Goal: Task Accomplishment & Management: Manage account settings

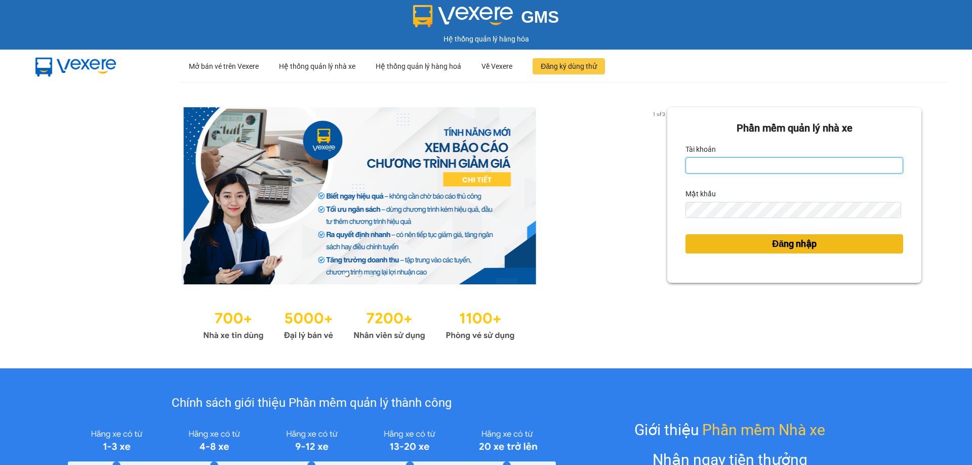
type input "trannc.tuanhung"
click at [813, 247] on button "Đăng nhập" at bounding box center [795, 243] width 218 height 19
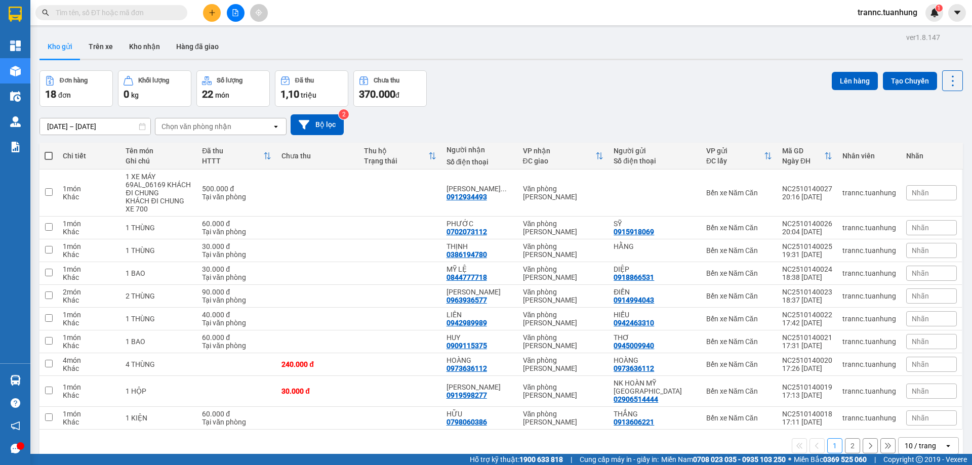
click at [50, 156] on span at bounding box center [49, 156] width 8 height 8
click at [49, 151] on input "checkbox" at bounding box center [49, 151] width 0 height 0
checkbox input "true"
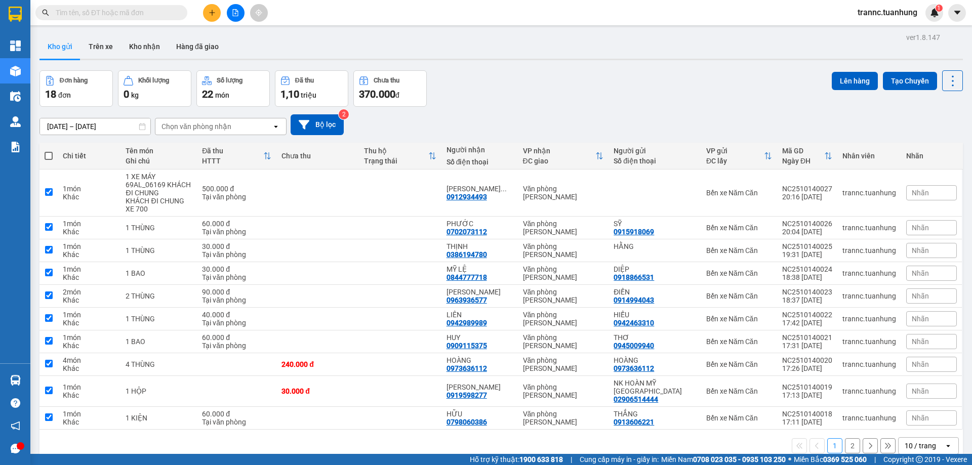
checkbox input "true"
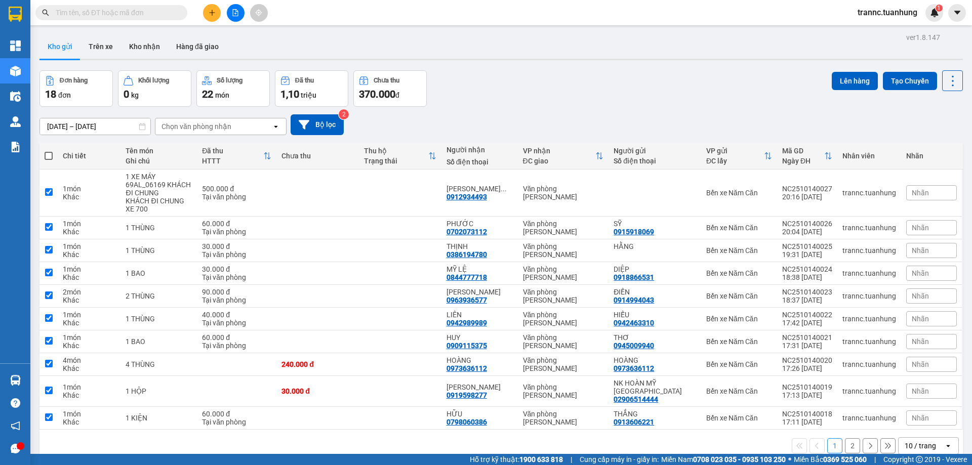
checkbox input "true"
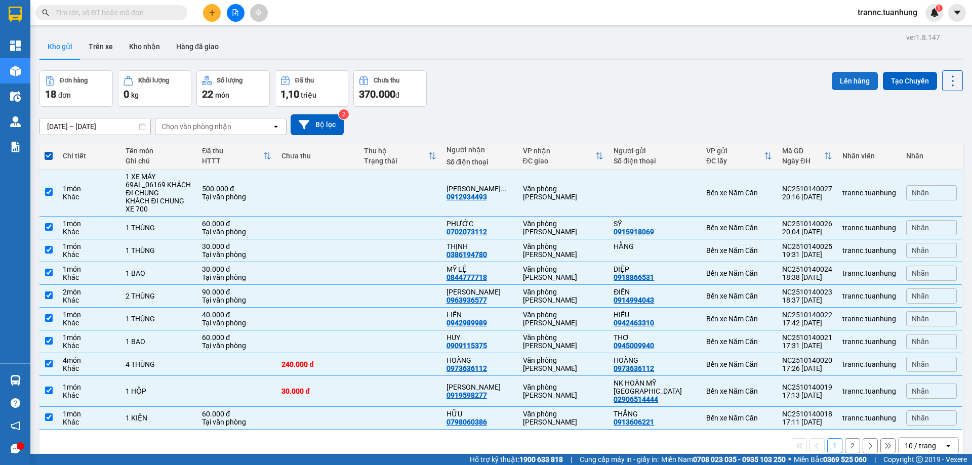
click at [856, 77] on button "Lên hàng" at bounding box center [855, 81] width 46 height 18
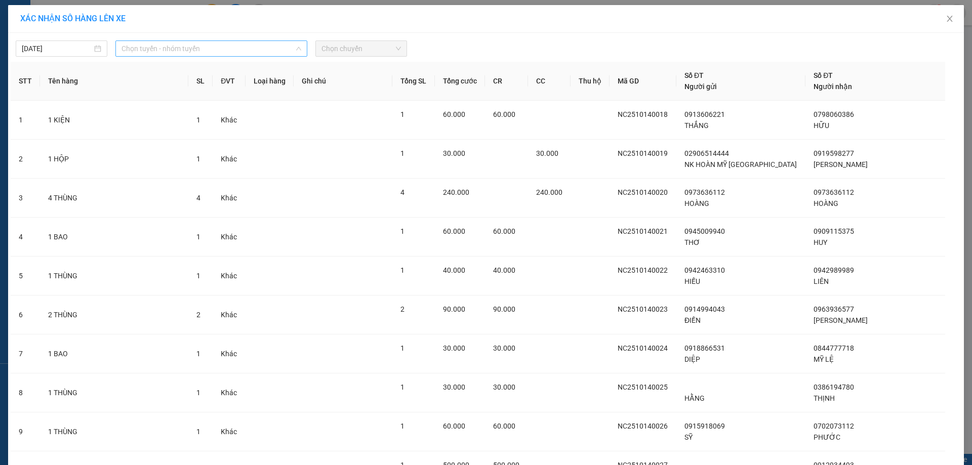
click at [144, 48] on span "Chọn tuyến - nhóm tuyến" at bounding box center [212, 48] width 180 height 15
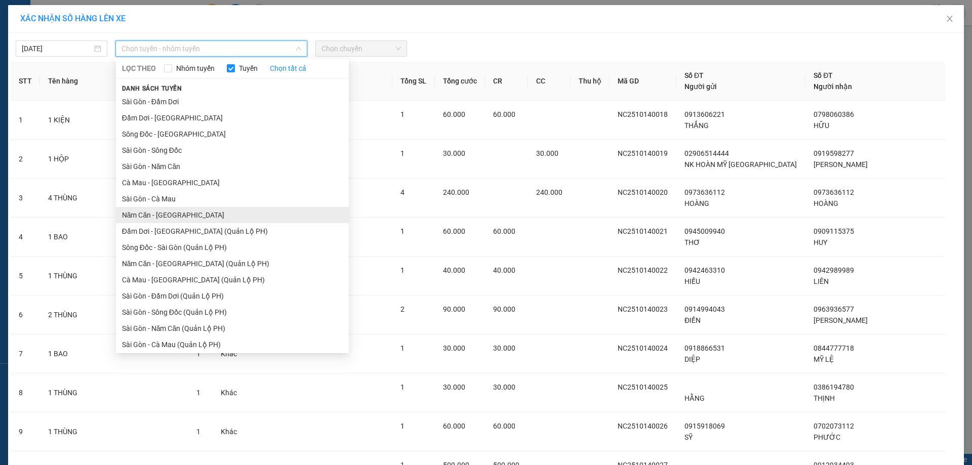
click at [143, 220] on li "Năm Căn - [GEOGRAPHIC_DATA]" at bounding box center [232, 215] width 233 height 16
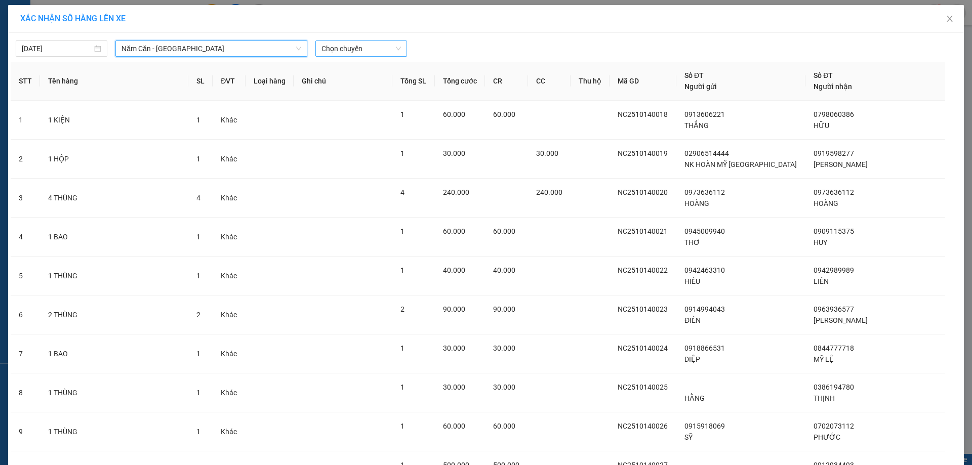
click at [338, 50] on span "Chọn chuyến" at bounding box center [361, 48] width 79 height 15
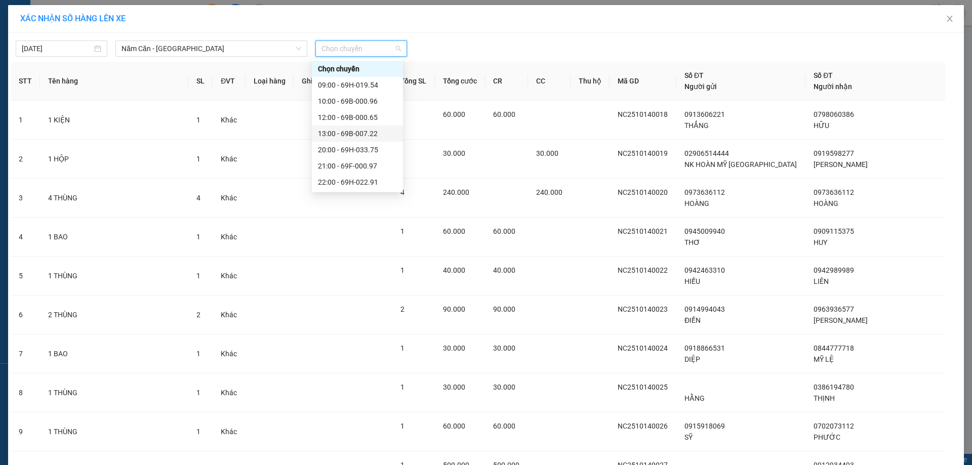
scroll to position [49, 0]
click at [368, 107] on div "20:00 - 69H-033.75" at bounding box center [357, 101] width 91 height 16
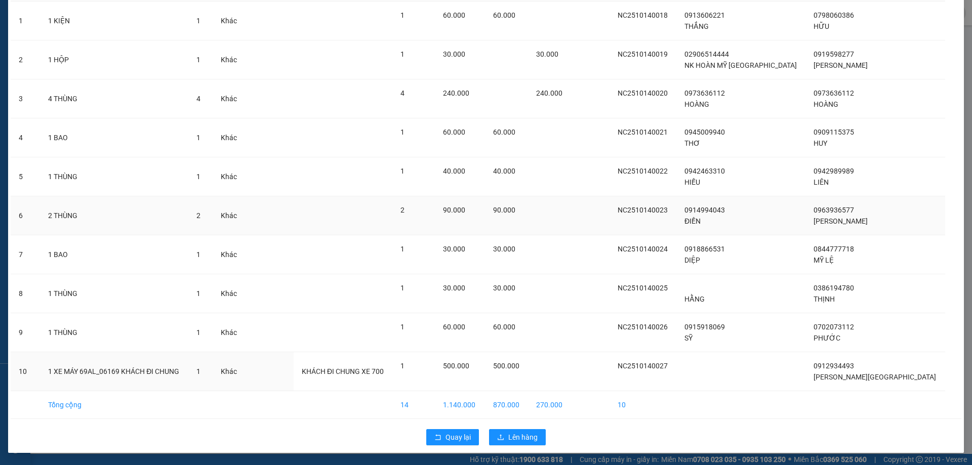
scroll to position [0, 0]
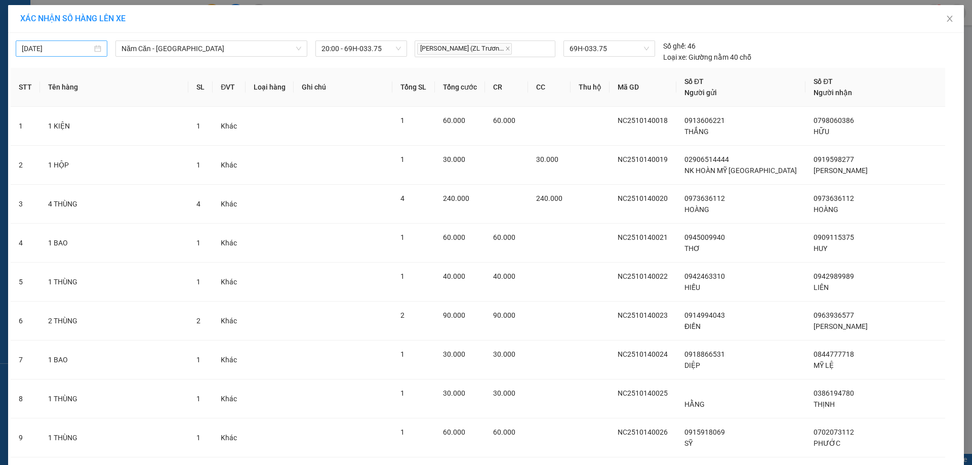
click at [91, 49] on div "[DATE]" at bounding box center [61, 48] width 79 height 11
click at [67, 141] on div "14" at bounding box center [64, 138] width 12 height 12
type input "[DATE]"
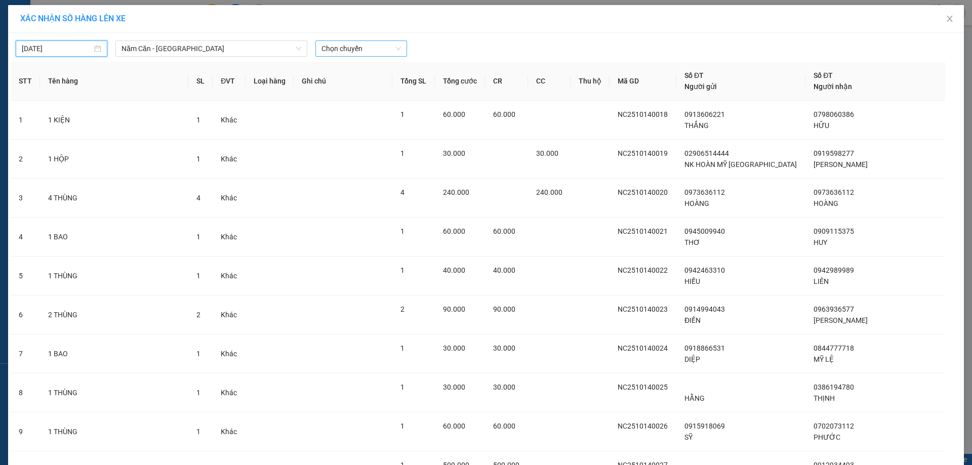
click at [326, 51] on span "Chọn chuyến" at bounding box center [361, 48] width 79 height 15
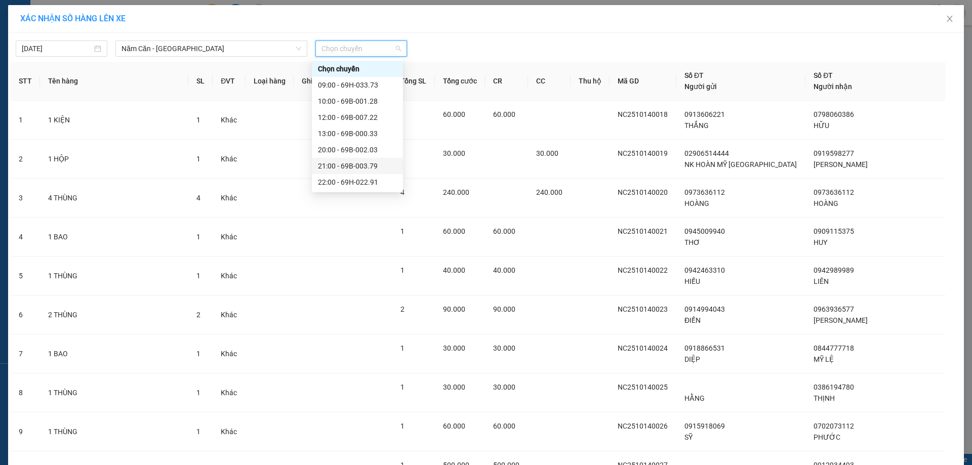
click at [345, 159] on div "21:00 - 69B-003.79" at bounding box center [357, 166] width 91 height 16
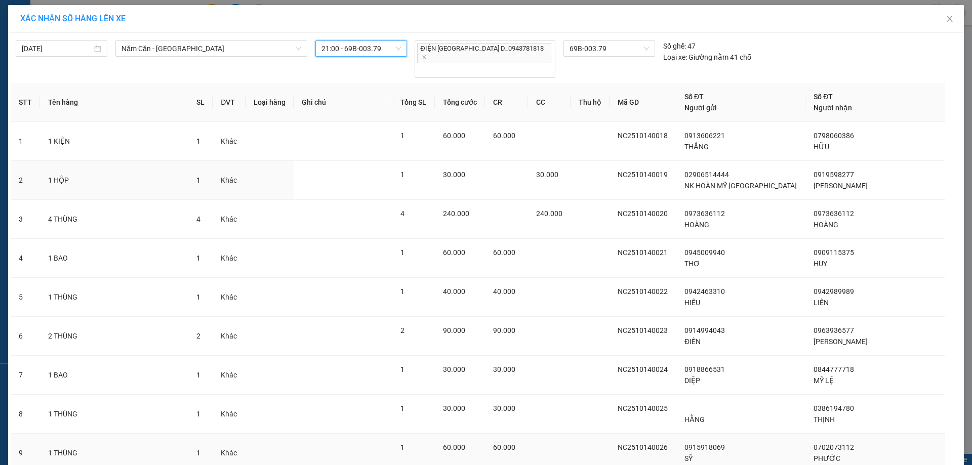
scroll to position [105, 0]
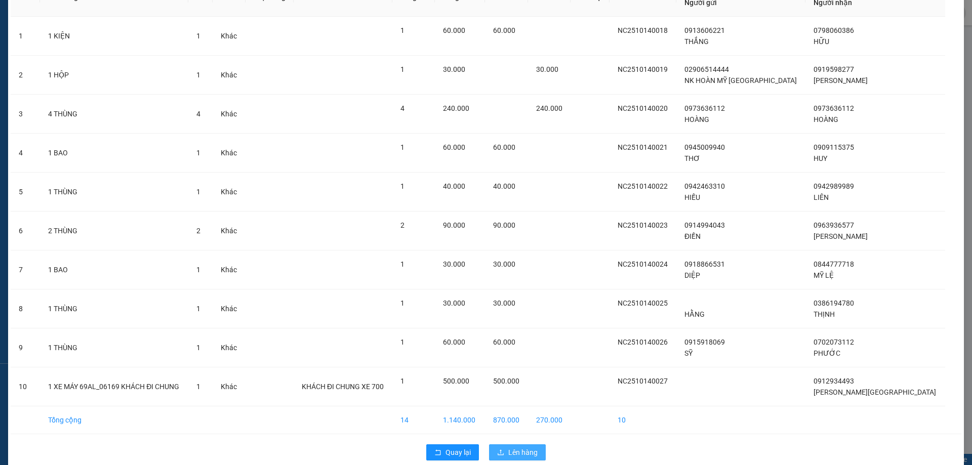
click at [528, 447] on span "Lên hàng" at bounding box center [522, 452] width 29 height 11
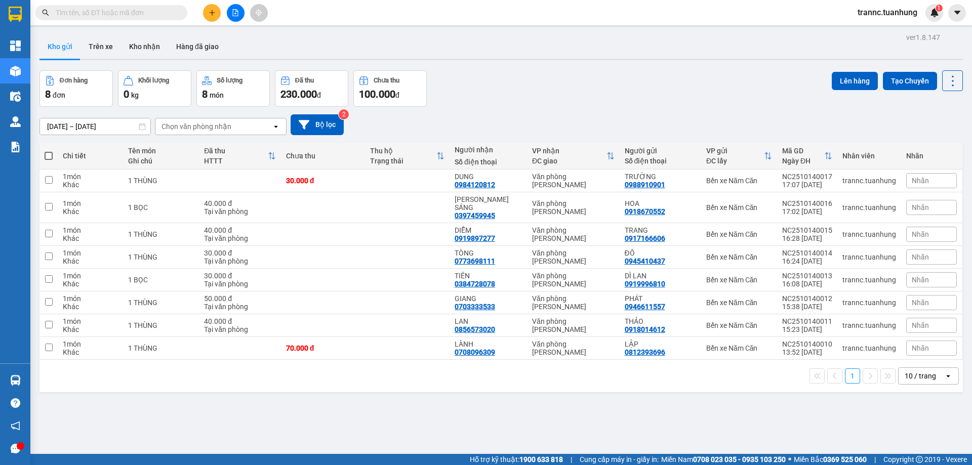
click at [49, 154] on span at bounding box center [49, 156] width 8 height 8
click at [49, 151] on input "checkbox" at bounding box center [49, 151] width 0 height 0
checkbox input "true"
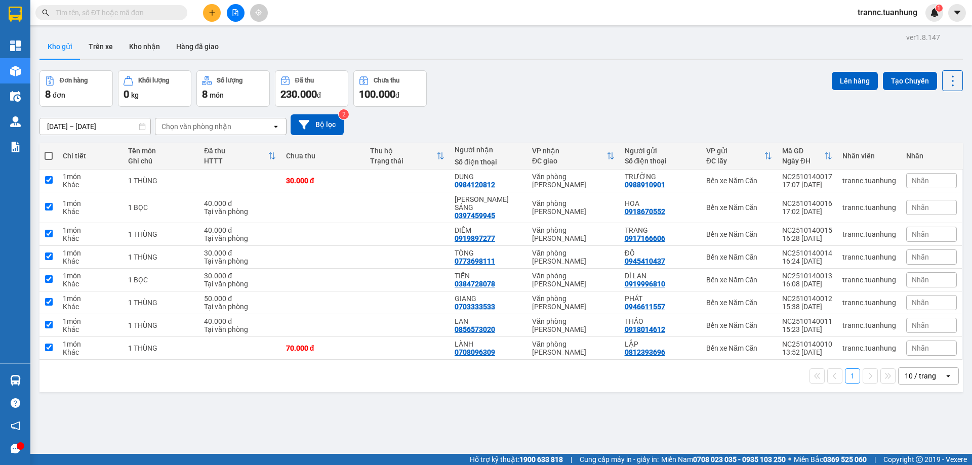
checkbox input "true"
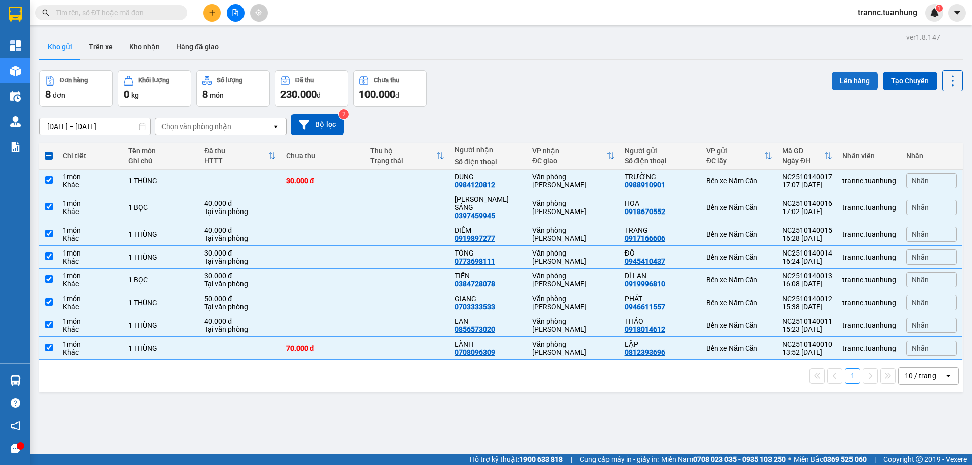
click at [843, 79] on button "Lên hàng" at bounding box center [855, 81] width 46 height 18
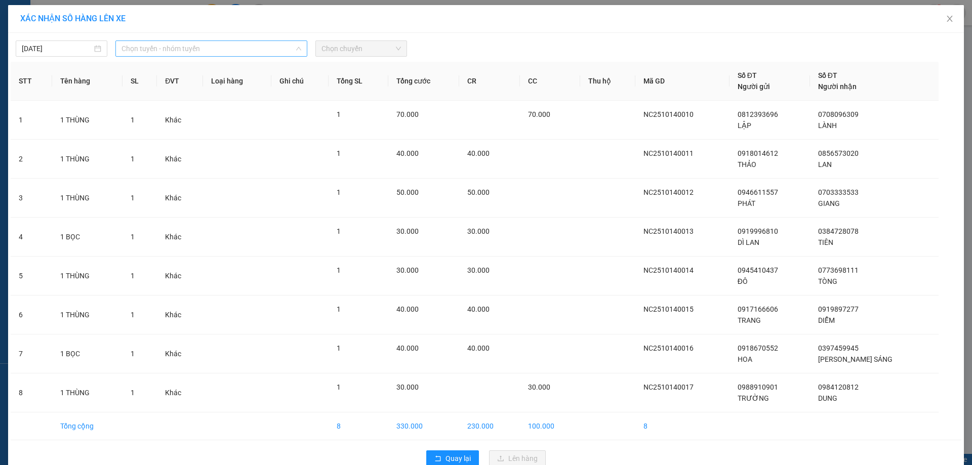
drag, startPoint x: 163, startPoint y: 49, endPoint x: 154, endPoint y: 52, distance: 9.3
click at [157, 51] on span "Chọn tuyến - nhóm tuyến" at bounding box center [212, 48] width 180 height 15
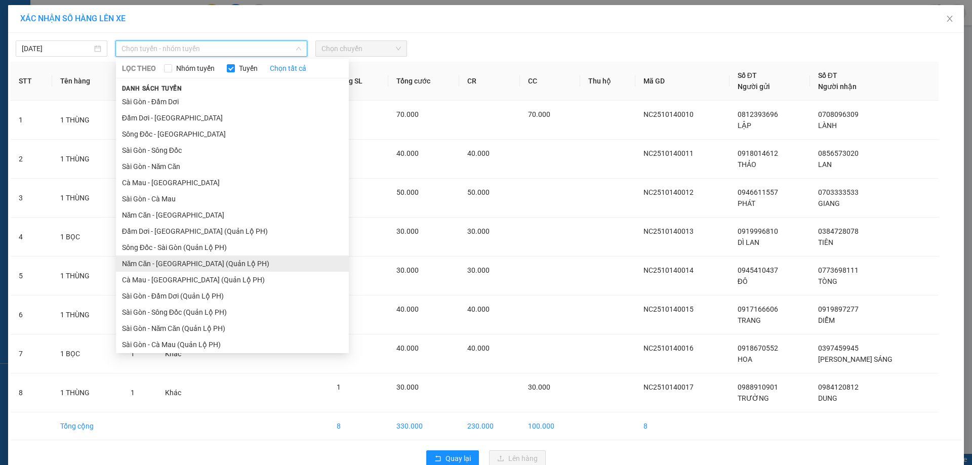
click at [154, 263] on li "Năm Căn - [GEOGRAPHIC_DATA] (Quản Lộ PH)" at bounding box center [232, 264] width 233 height 16
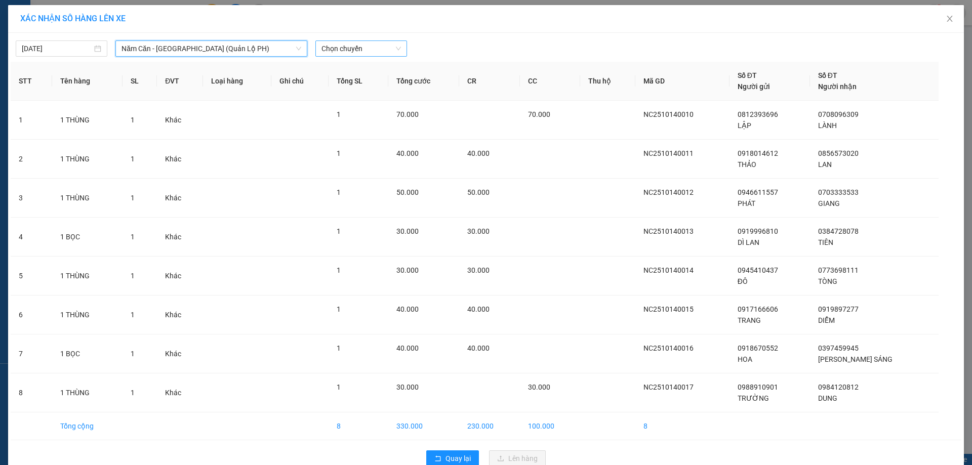
click at [358, 52] on span "Chọn chuyến" at bounding box center [361, 48] width 79 height 15
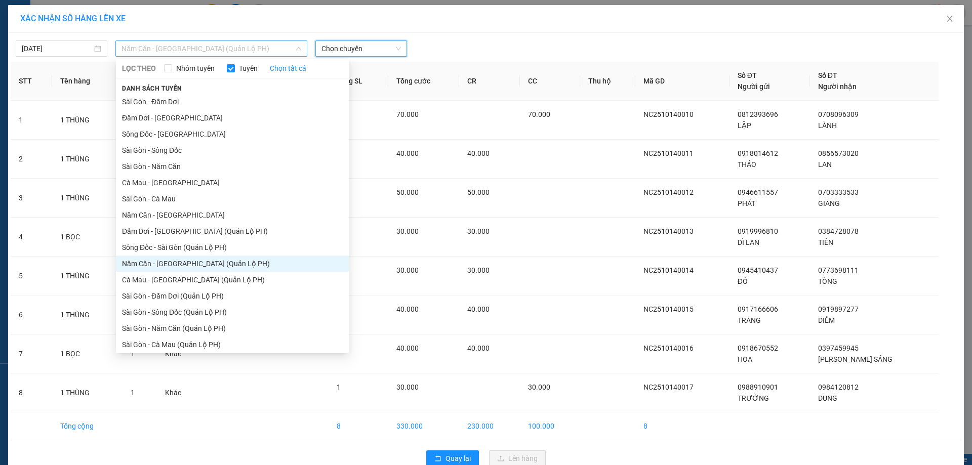
click at [230, 49] on span "Năm Căn - [GEOGRAPHIC_DATA] (Quản Lộ PH)" at bounding box center [212, 48] width 180 height 15
click at [135, 217] on li "Năm Căn - [GEOGRAPHIC_DATA]" at bounding box center [232, 215] width 233 height 16
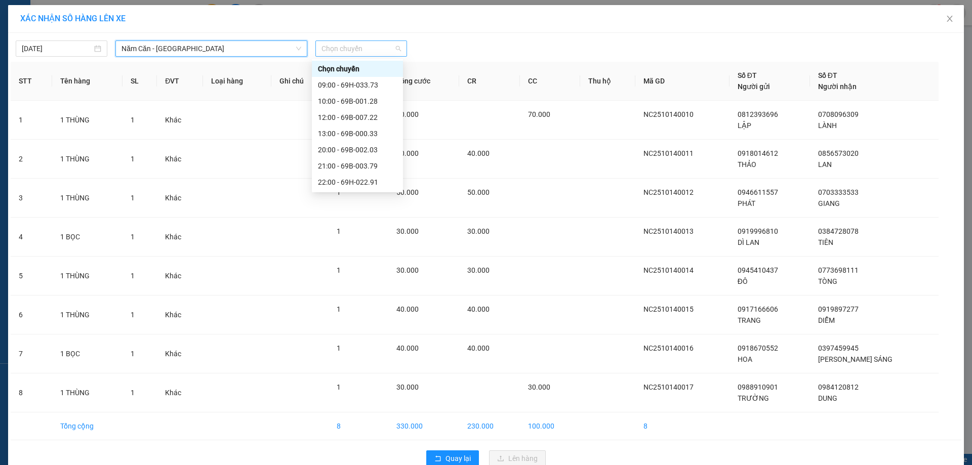
click at [374, 50] on span "Chọn chuyến" at bounding box center [361, 48] width 79 height 15
click at [365, 134] on div "22:02 - 69H-019.12" at bounding box center [357, 133] width 79 height 11
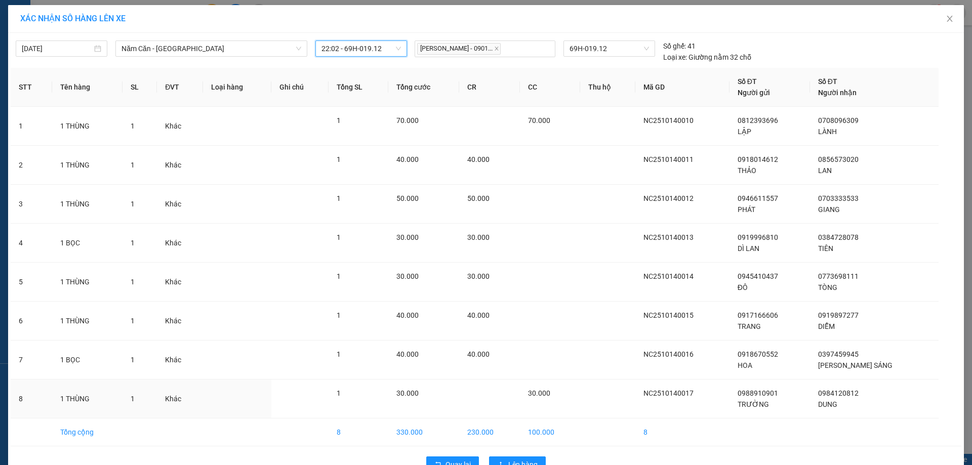
scroll to position [27, 0]
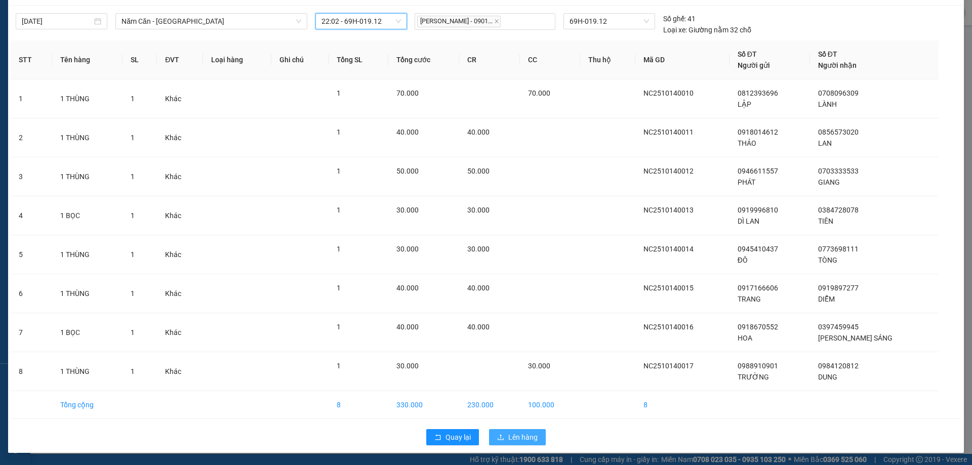
click at [521, 436] on span "Lên hàng" at bounding box center [522, 437] width 29 height 11
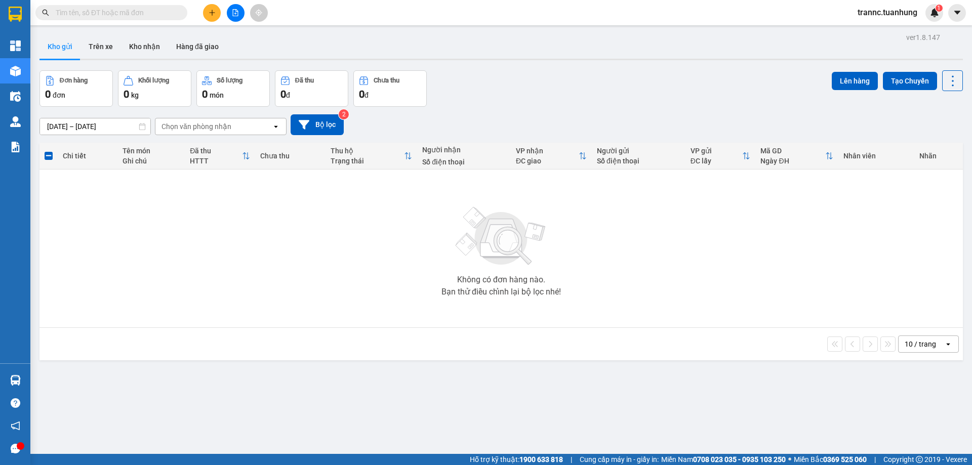
click at [116, 8] on input "text" at bounding box center [115, 12] width 119 height 11
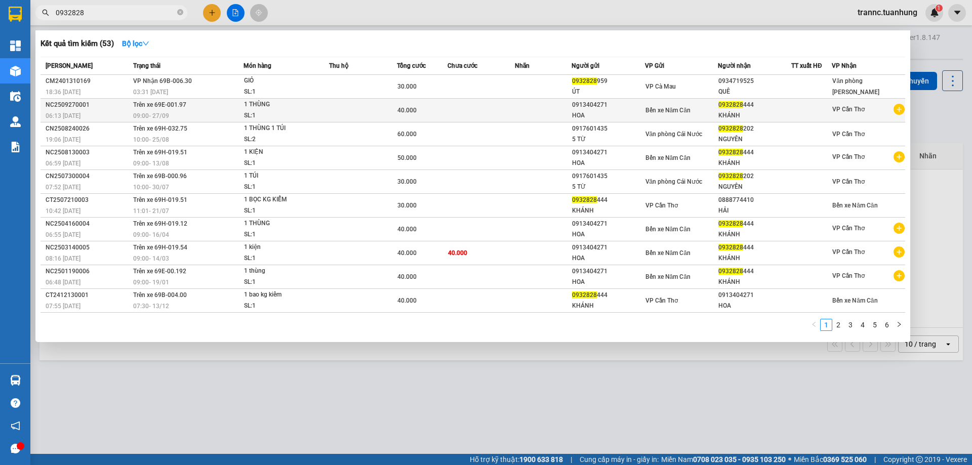
type input "0932828"
click at [898, 107] on icon "plus-circle" at bounding box center [899, 109] width 11 height 11
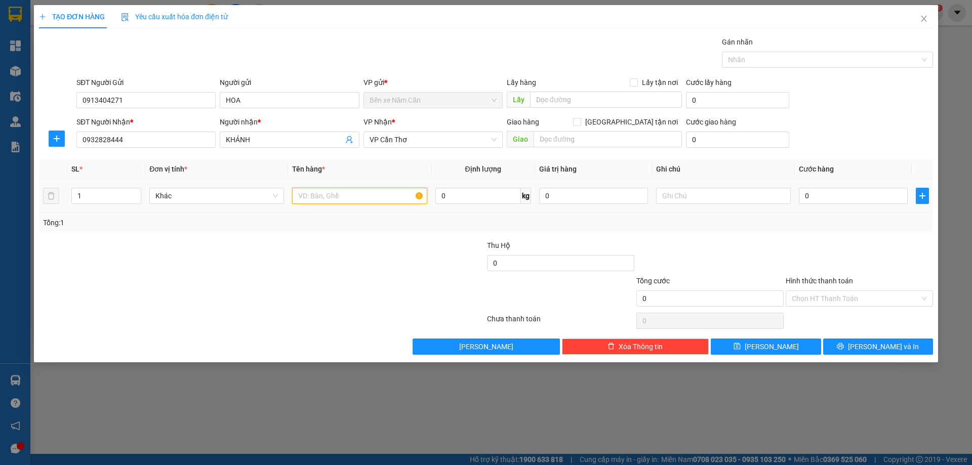
click at [378, 192] on input "text" at bounding box center [359, 196] width 135 height 16
type input "1 THÙNG"
click at [823, 195] on input "0" at bounding box center [853, 196] width 109 height 16
type input "3"
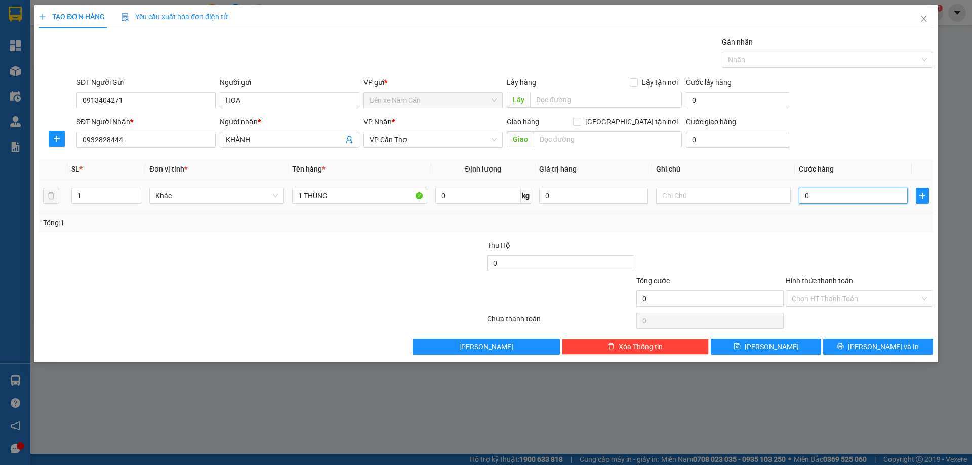
type input "3"
type input "30"
type input "30.000"
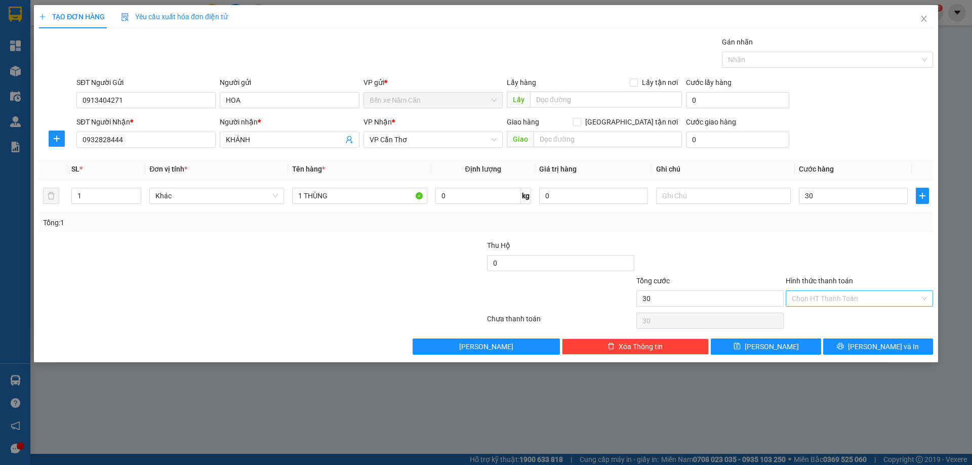
type input "30.000"
click at [813, 299] on input "Hình thức thanh toán" at bounding box center [856, 298] width 128 height 15
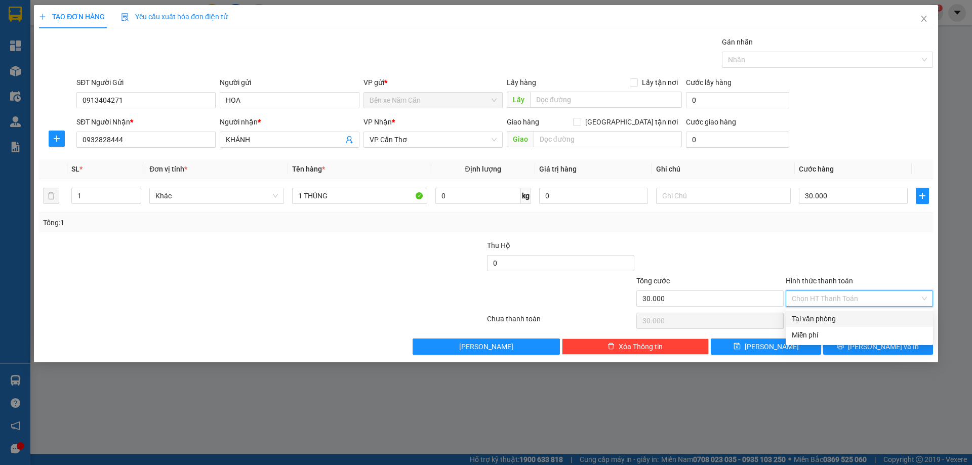
click at [825, 318] on div "Tại văn phòng" at bounding box center [859, 318] width 135 height 11
type input "0"
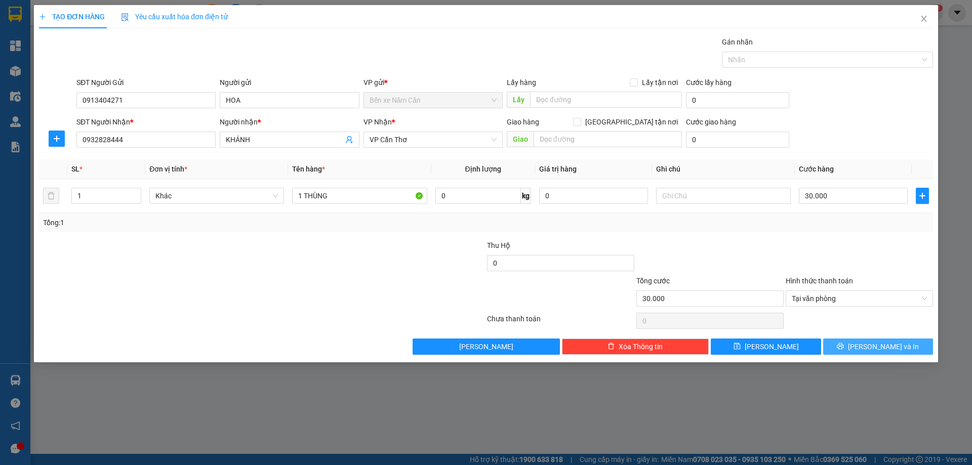
click at [853, 344] on button "[PERSON_NAME] và In" at bounding box center [878, 347] width 110 height 16
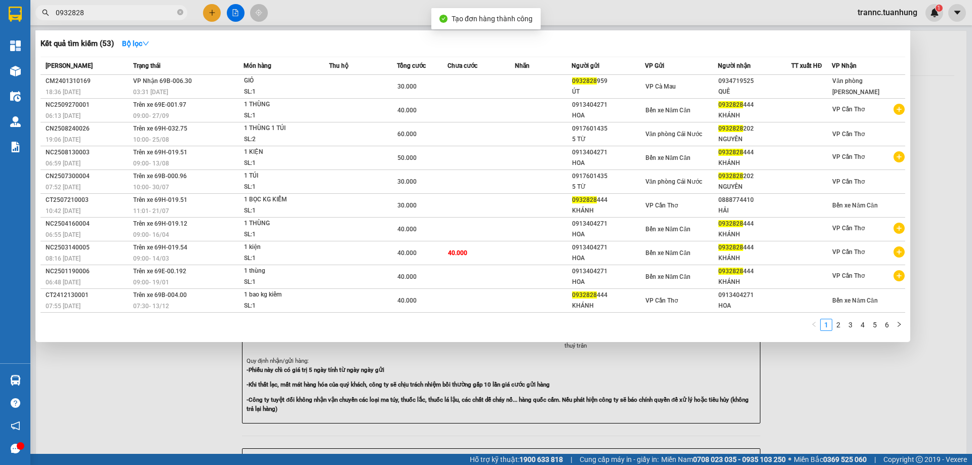
drag, startPoint x: 876, startPoint y: 395, endPoint x: 631, endPoint y: 168, distance: 333.9
click at [874, 387] on div at bounding box center [486, 232] width 972 height 465
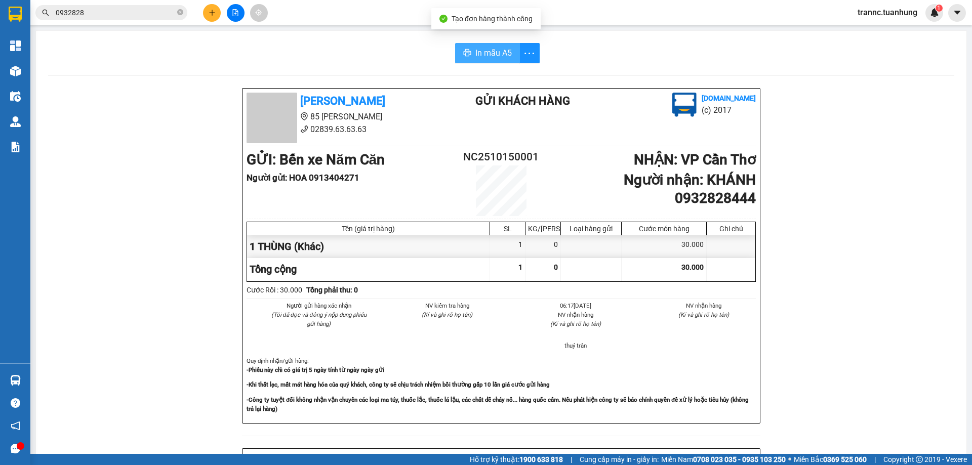
click at [496, 58] on span "In mẫu A5" at bounding box center [493, 53] width 36 height 13
click at [177, 13] on icon "close-circle" at bounding box center [180, 12] width 6 height 6
click at [167, 13] on input "text" at bounding box center [115, 12] width 119 height 11
click at [166, 13] on input "text" at bounding box center [115, 12] width 119 height 11
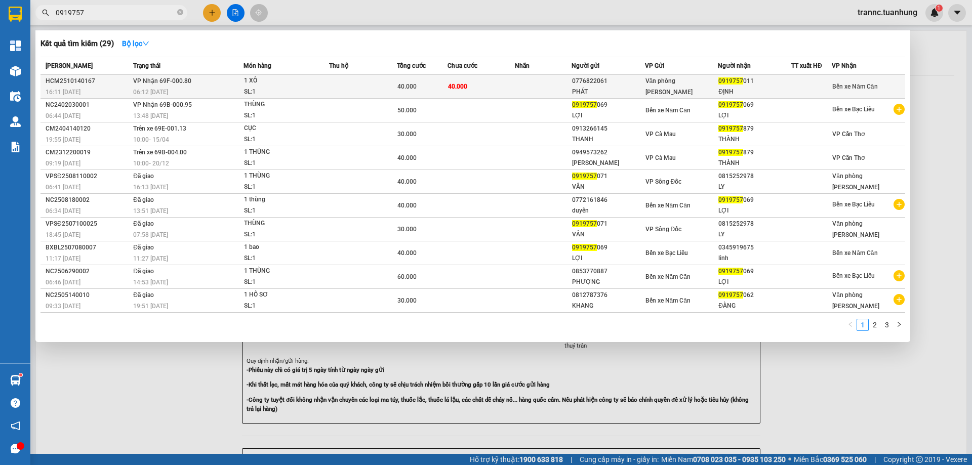
type input "0919757"
click at [628, 78] on div "0776822061" at bounding box center [608, 81] width 72 height 11
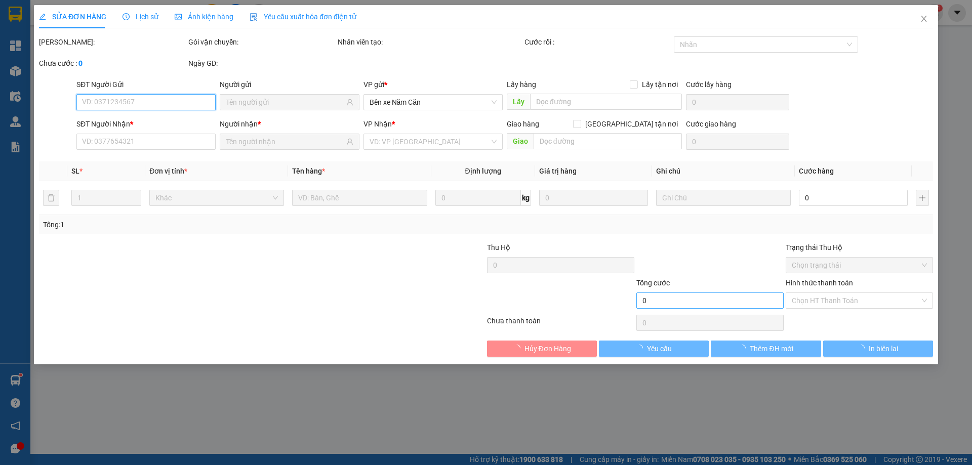
type input "0776822061"
type input "PHÁT"
type input "0919757011"
type input "ĐỊNH"
type input "40.000"
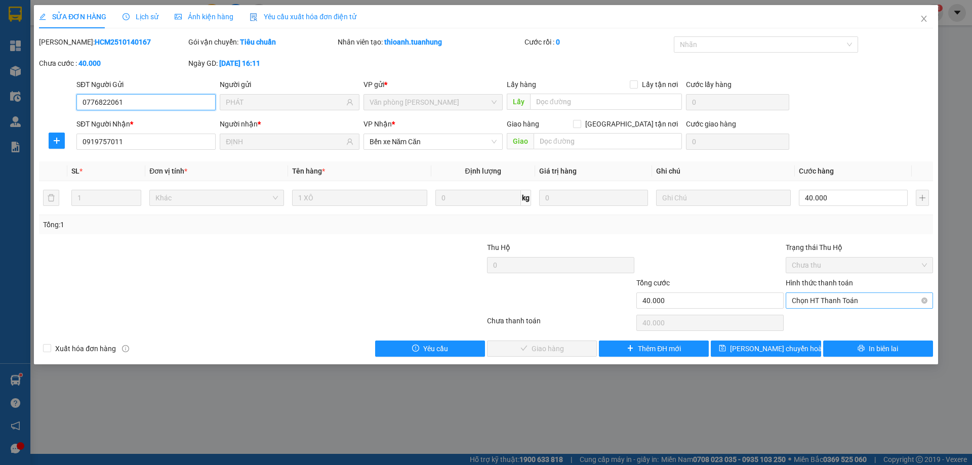
click at [804, 301] on span "Chọn HT Thanh Toán" at bounding box center [859, 300] width 135 height 15
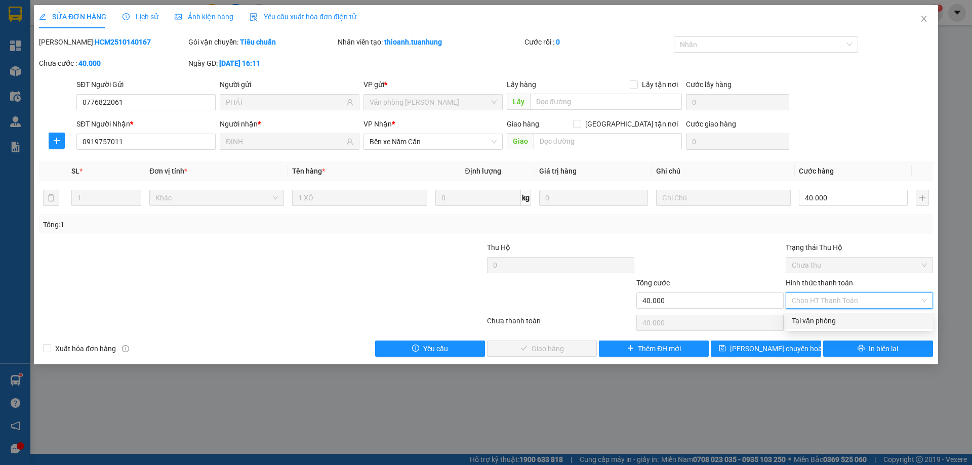
click at [803, 317] on div "Tại văn phòng" at bounding box center [859, 320] width 135 height 11
type input "0"
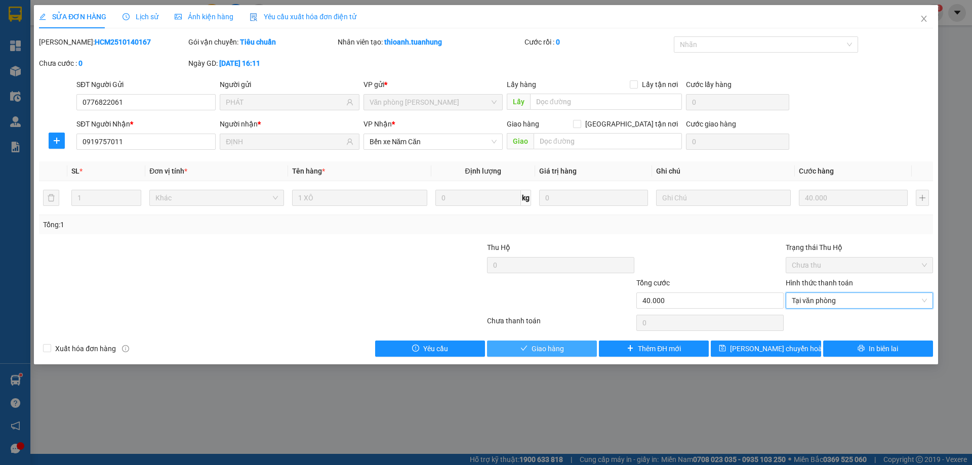
click at [558, 346] on span "Giao hàng" at bounding box center [548, 348] width 32 height 11
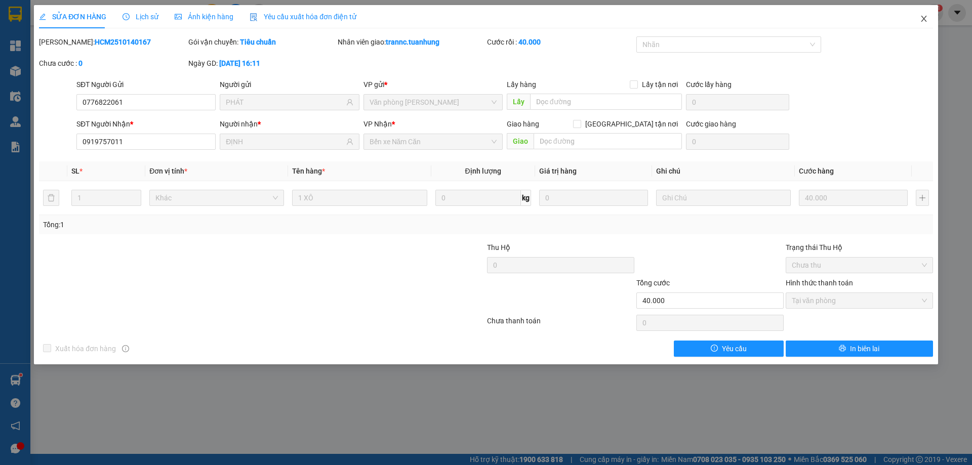
drag, startPoint x: 923, startPoint y: 18, endPoint x: 803, endPoint y: 5, distance: 120.7
click at [920, 18] on icon "close" at bounding box center [924, 19] width 8 height 8
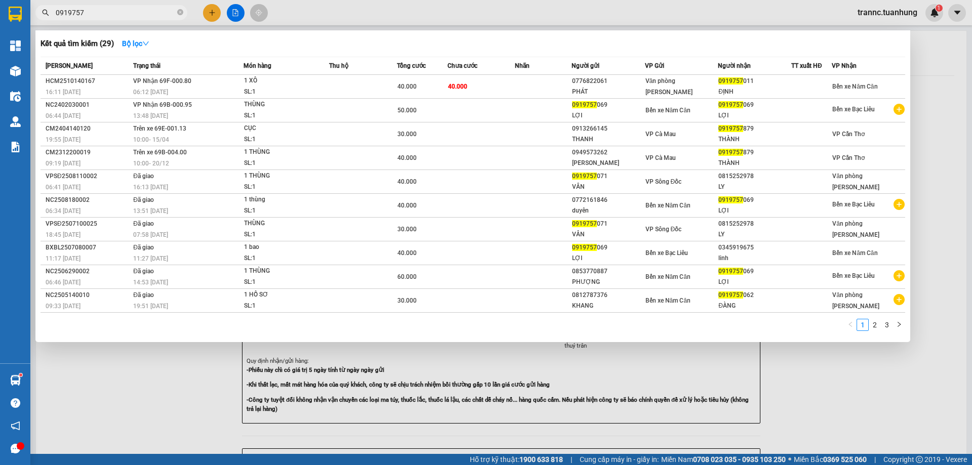
drag, startPoint x: 179, startPoint y: 11, endPoint x: 174, endPoint y: 11, distance: 5.6
click at [179, 11] on icon "close-circle" at bounding box center [180, 12] width 6 height 6
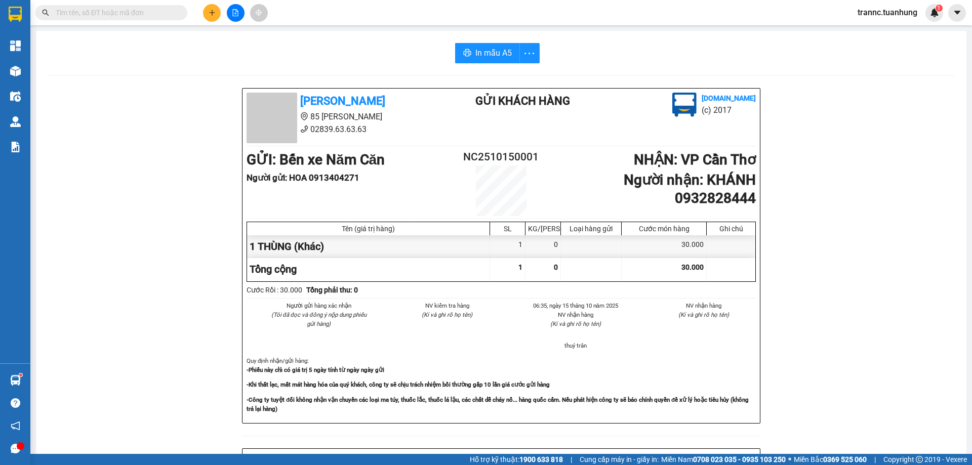
click at [172, 11] on input "text" at bounding box center [115, 12] width 119 height 11
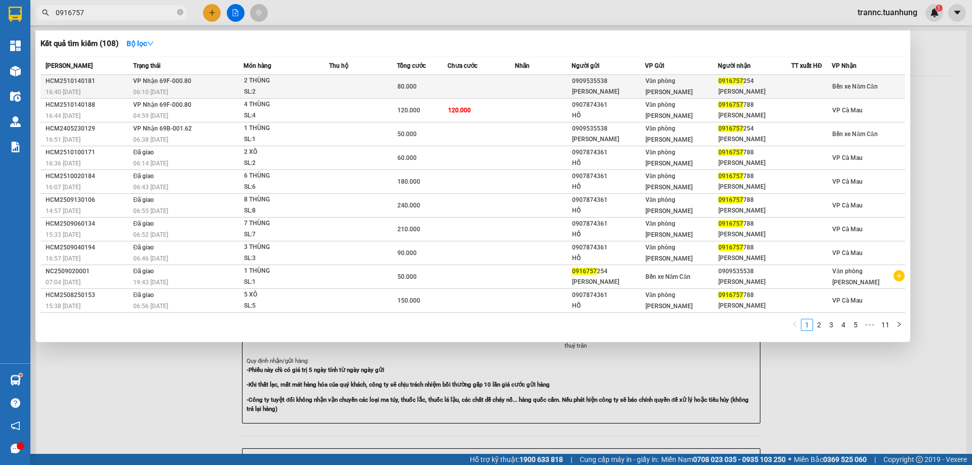
type input "0916757"
click at [476, 87] on td at bounding box center [482, 87] width 68 height 24
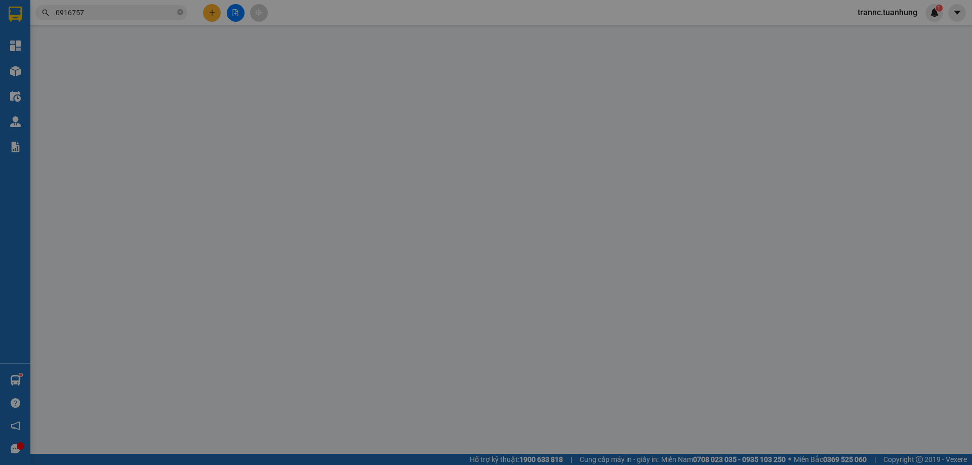
type input "0909535538"
type input "[PERSON_NAME]"
type input "0916757254"
type input "[PERSON_NAME]"
type input "80.000"
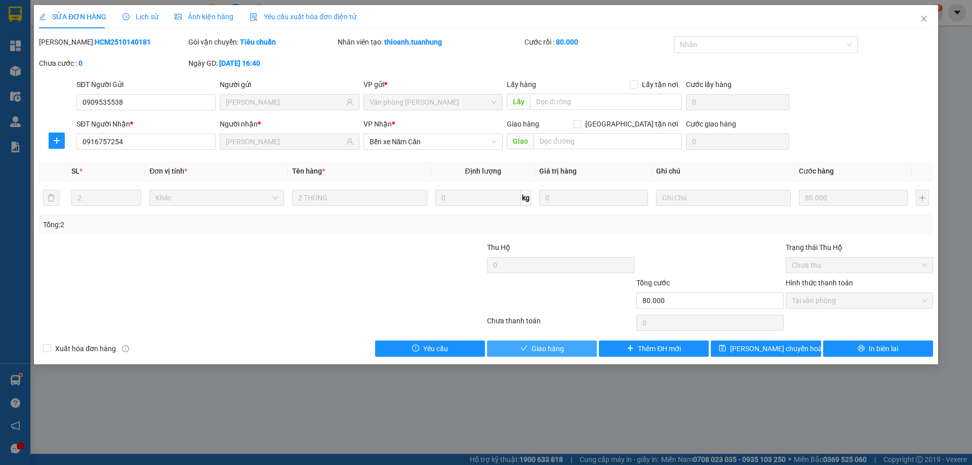
click at [560, 348] on span "Giao hàng" at bounding box center [548, 348] width 32 height 11
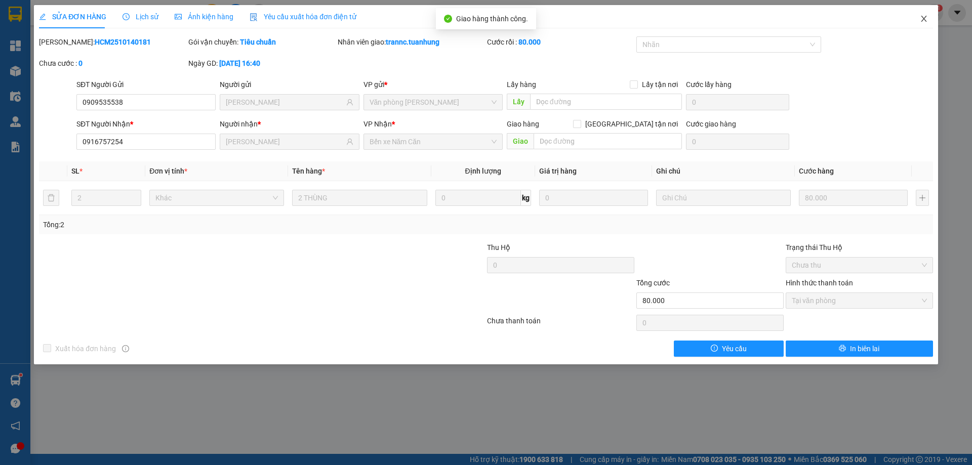
click at [925, 22] on icon "close" at bounding box center [924, 19] width 8 height 8
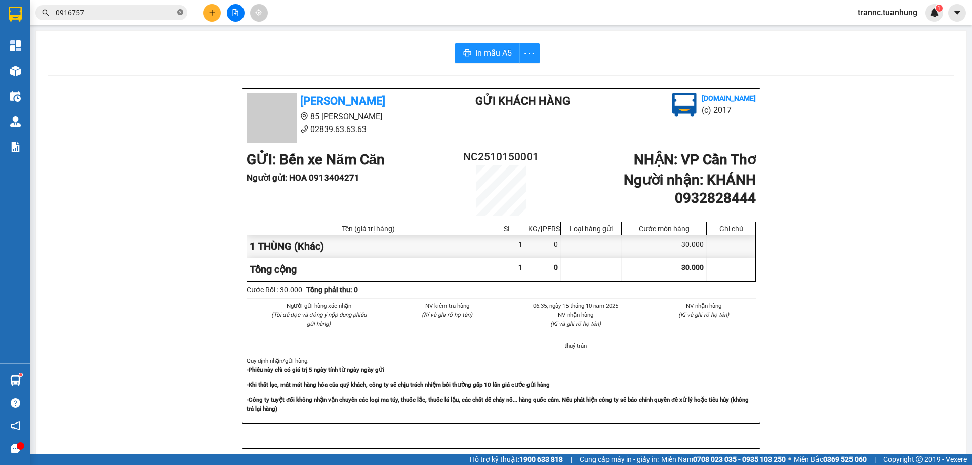
click at [180, 13] on icon "close-circle" at bounding box center [180, 12] width 6 height 6
click at [172, 13] on input "text" at bounding box center [115, 12] width 119 height 11
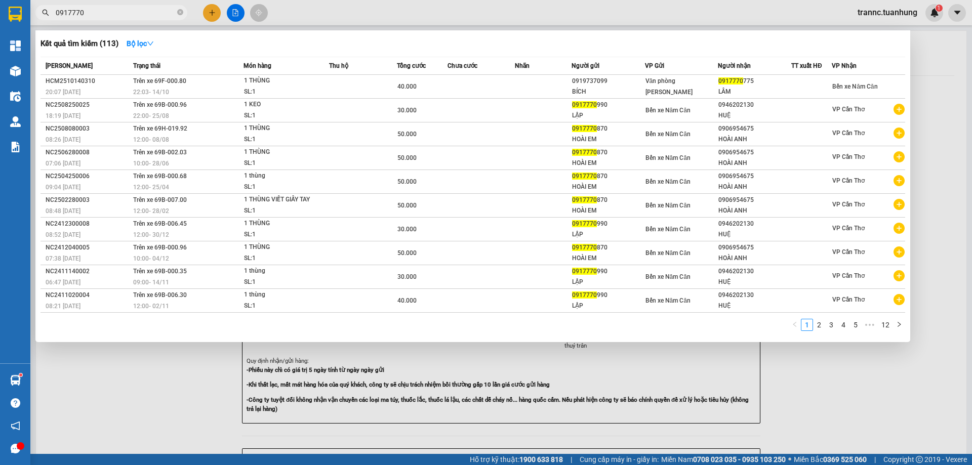
type input "0917770"
click at [180, 12] on icon "close-circle" at bounding box center [180, 12] width 6 height 6
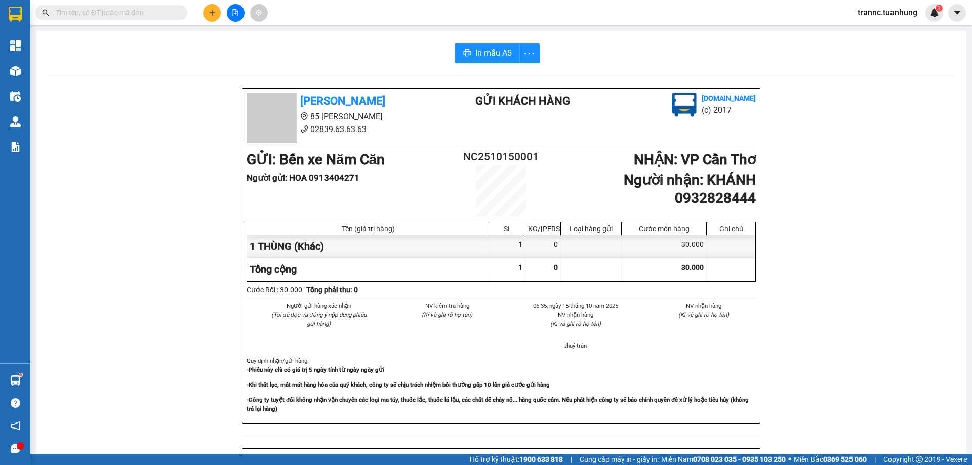
click at [152, 11] on input "text" at bounding box center [115, 12] width 119 height 11
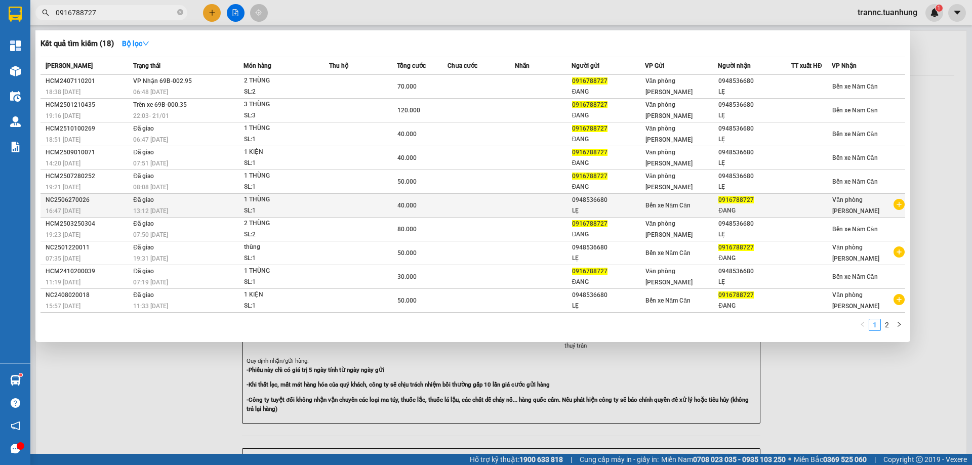
type input "0916788727"
click at [900, 206] on icon "plus-circle" at bounding box center [899, 204] width 11 height 11
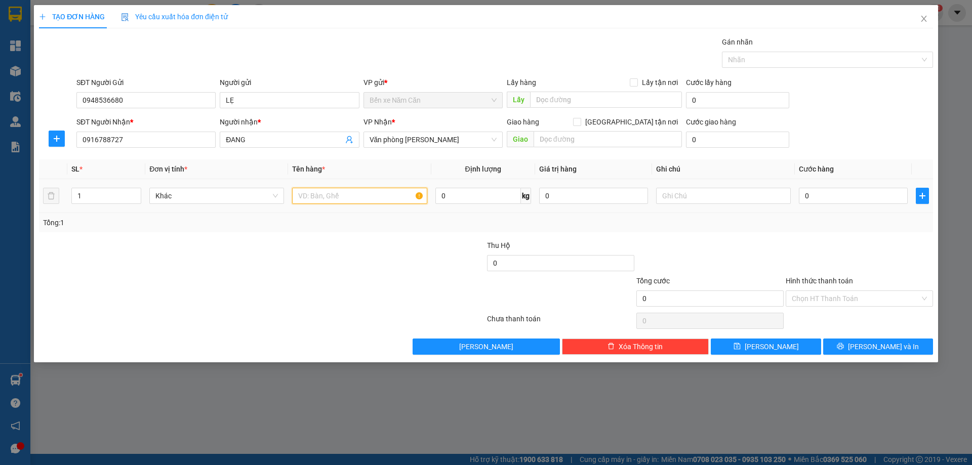
click at [383, 194] on input "text" at bounding box center [359, 196] width 135 height 16
type input "1 THÙNG"
click at [808, 194] on input "0" at bounding box center [853, 196] width 109 height 16
type input "4"
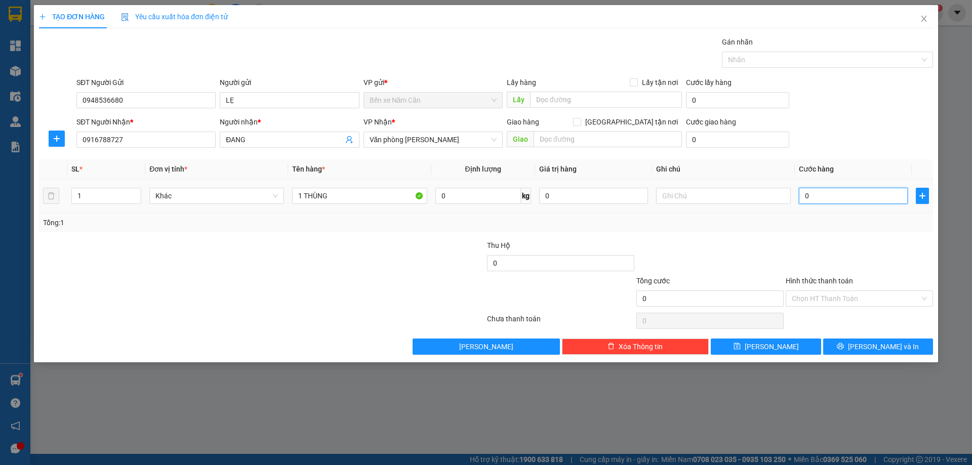
type input "4"
type input "40"
type input "40.000"
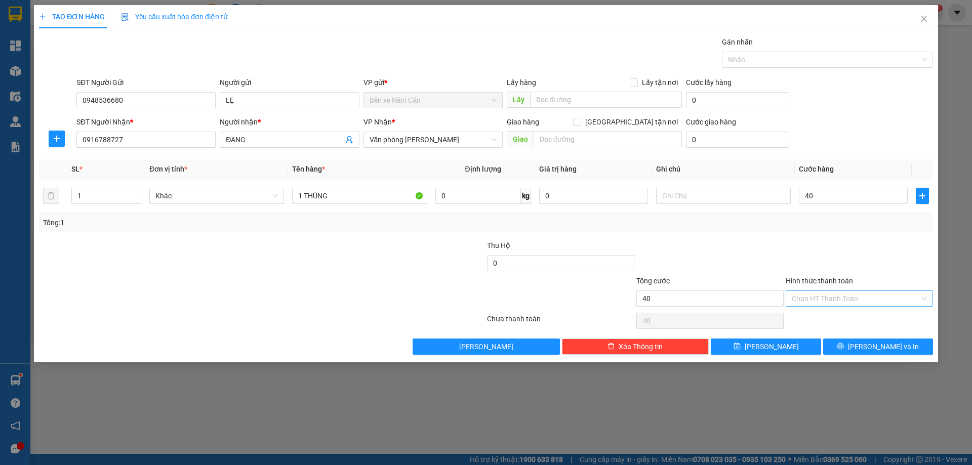
type input "40.000"
click at [825, 293] on input "Hình thức thanh toán" at bounding box center [856, 298] width 128 height 15
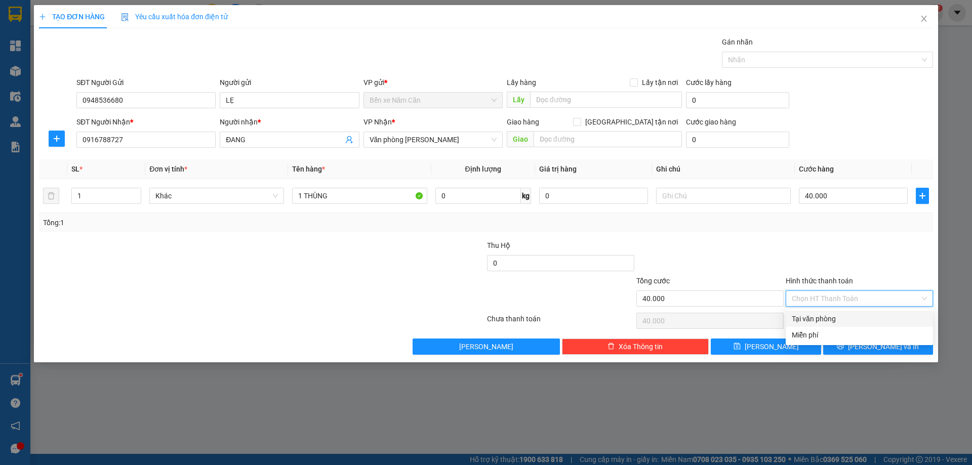
click at [832, 316] on div "Tại văn phòng" at bounding box center [859, 318] width 135 height 11
type input "0"
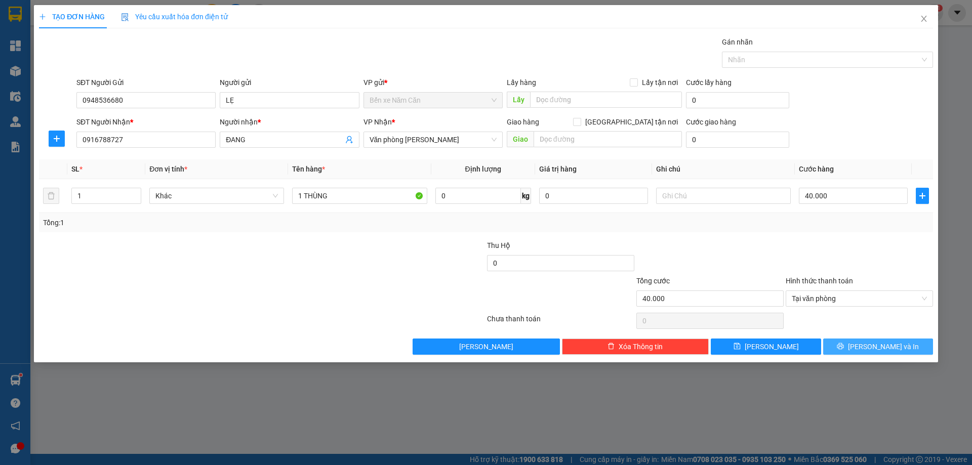
click at [843, 349] on button "[PERSON_NAME] và In" at bounding box center [878, 347] width 110 height 16
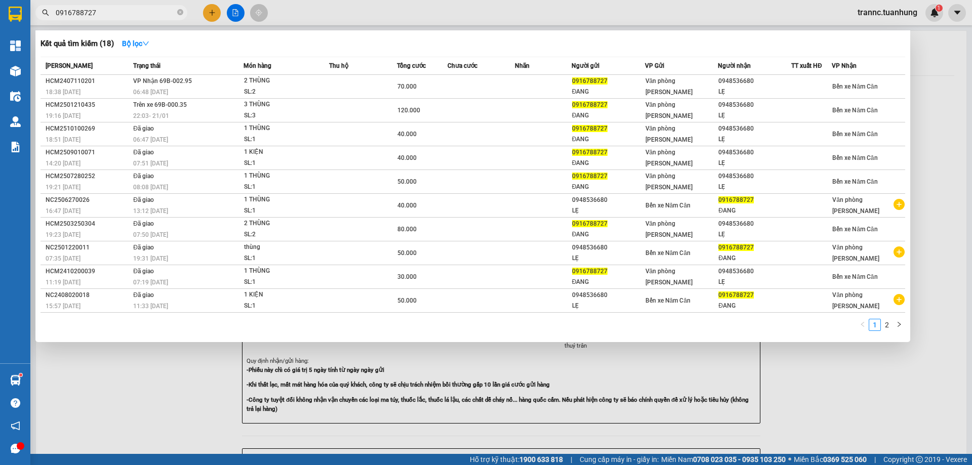
drag, startPoint x: 868, startPoint y: 430, endPoint x: 613, endPoint y: 195, distance: 347.2
click at [858, 422] on div at bounding box center [486, 232] width 972 height 465
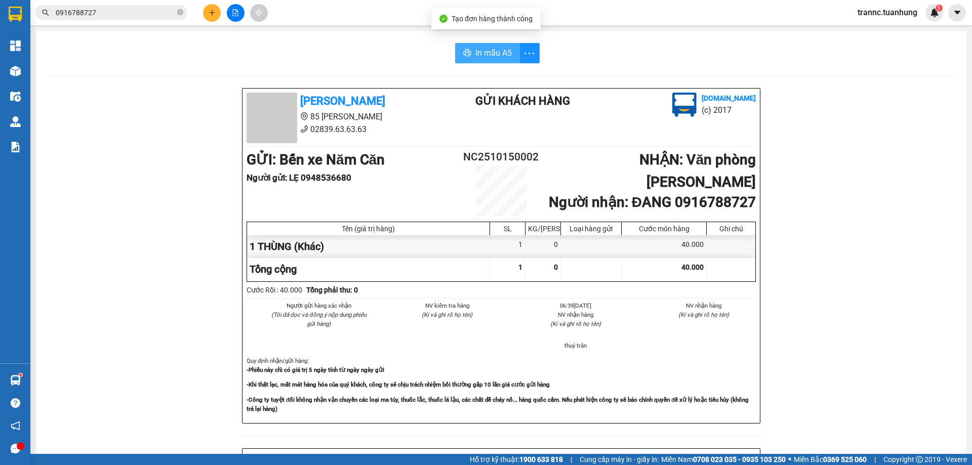
click at [478, 47] on span "In mẫu A5" at bounding box center [493, 53] width 36 height 13
click at [181, 12] on icon "close-circle" at bounding box center [180, 12] width 6 height 6
click at [159, 12] on input "text" at bounding box center [115, 12] width 119 height 11
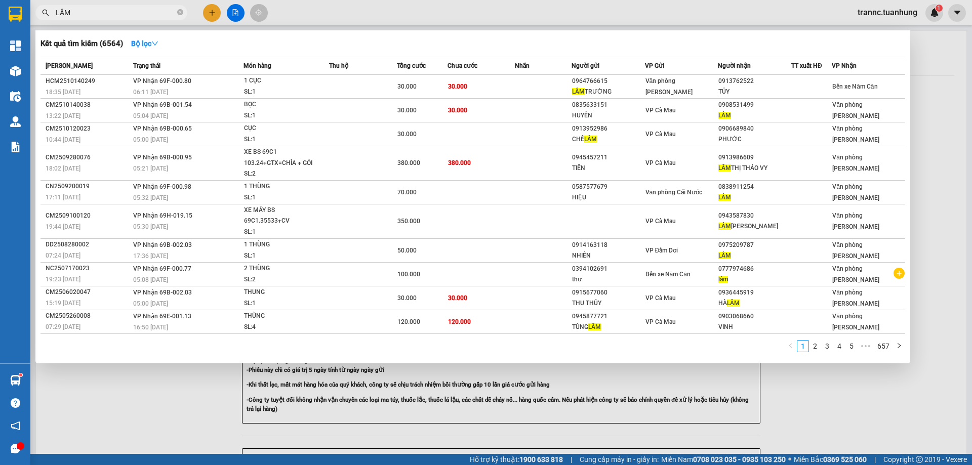
type input "LÂM"
click at [181, 11] on icon "close-circle" at bounding box center [180, 12] width 6 height 6
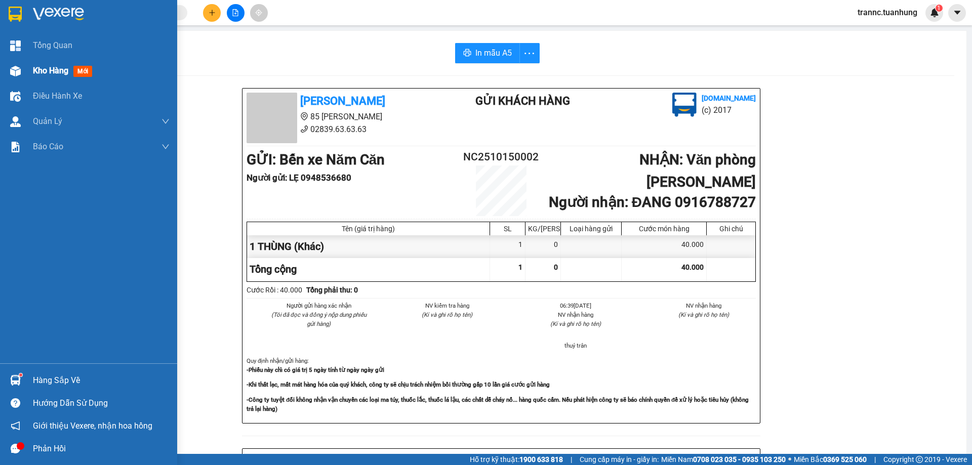
click at [38, 65] on div "Kho hàng mới" at bounding box center [64, 70] width 63 height 13
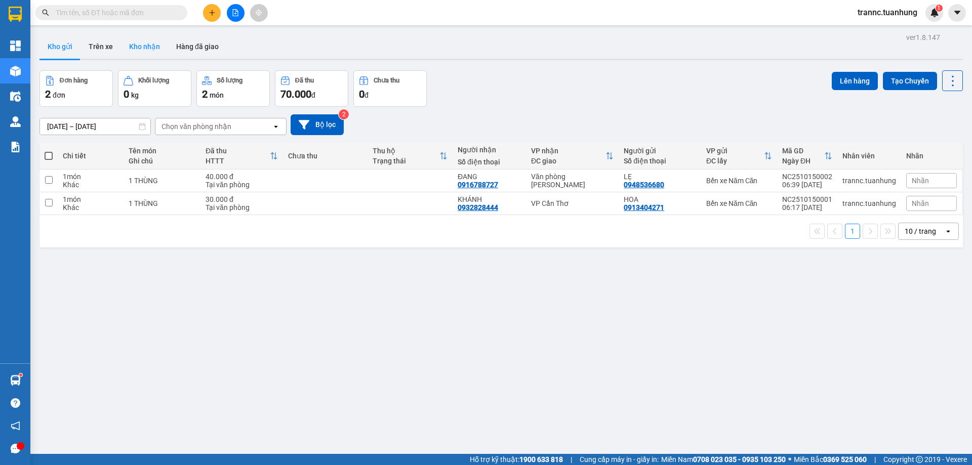
click at [152, 50] on button "Kho nhận" at bounding box center [144, 46] width 47 height 24
